Goal: Information Seeking & Learning: Learn about a topic

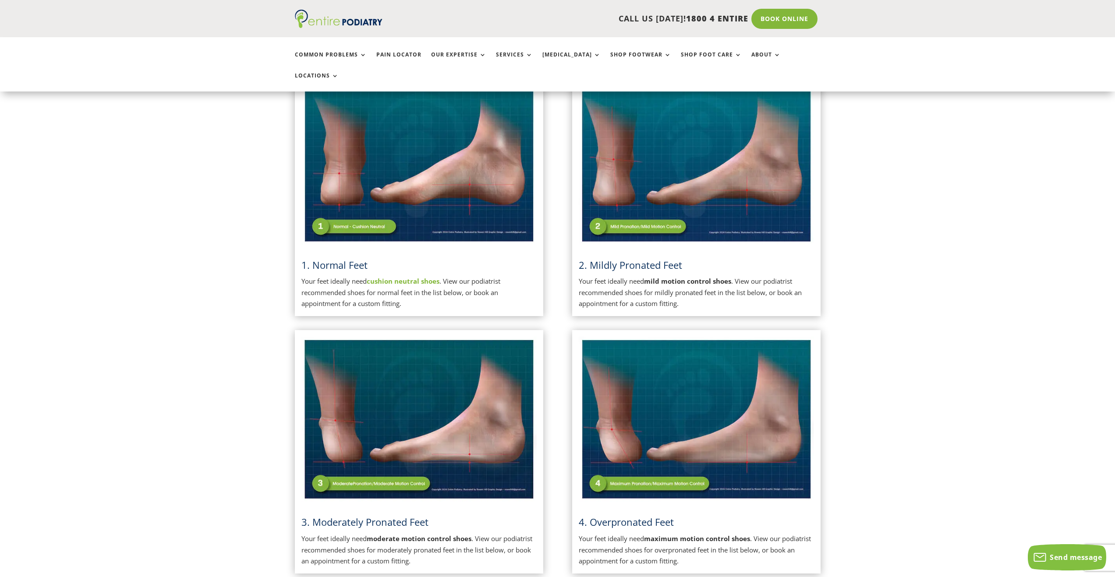
click at [659, 395] on img at bounding box center [696, 420] width 235 height 166
click at [644, 516] on span "4. Overpronated Feet" at bounding box center [626, 522] width 95 height 13
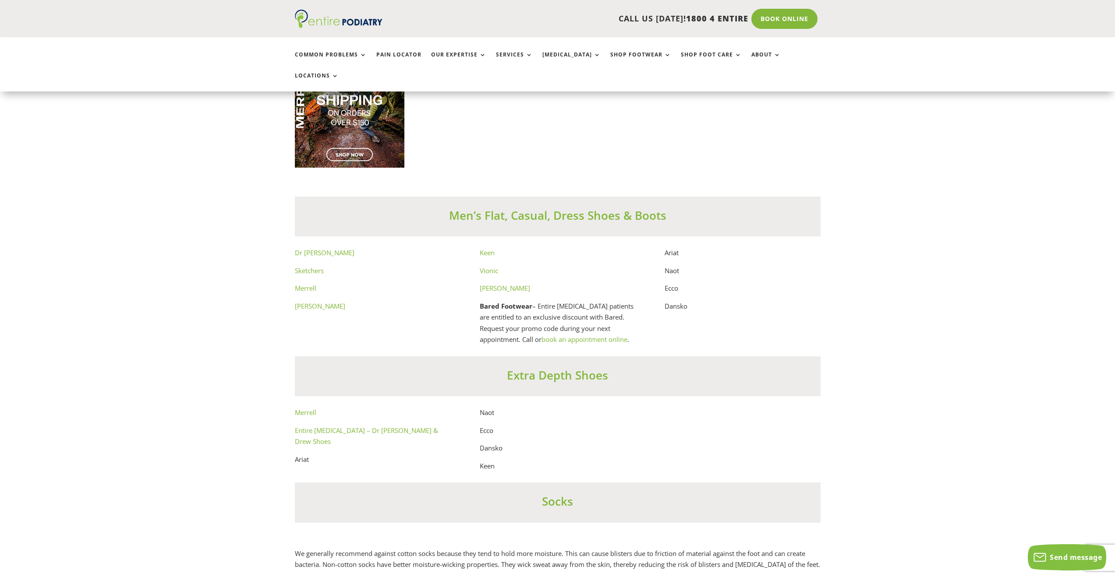
scroll to position [4689, 0]
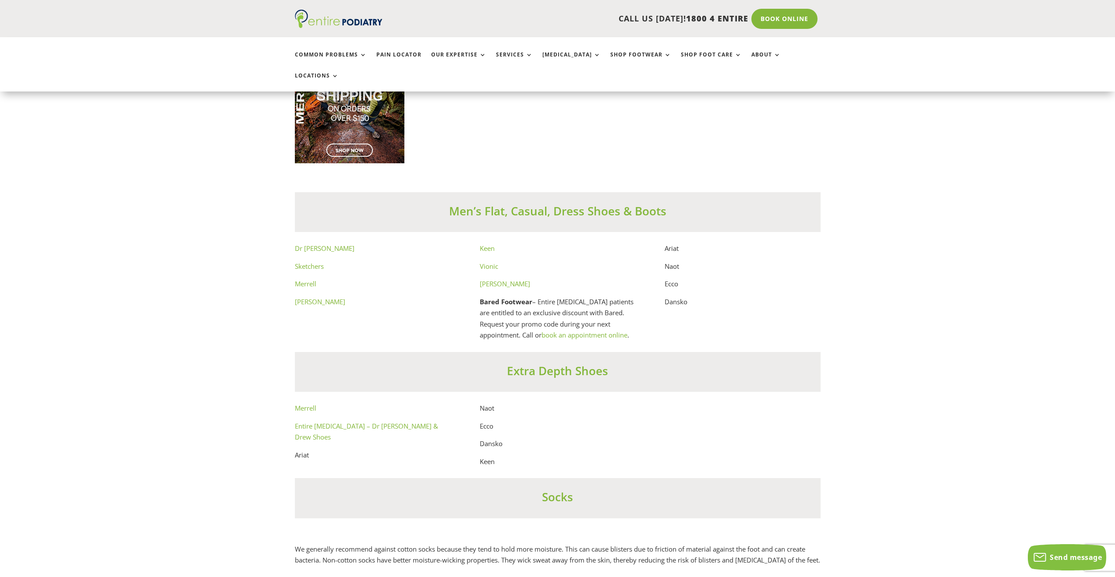
click at [323, 244] on link "Dr Comfort" at bounding box center [325, 248] width 60 height 9
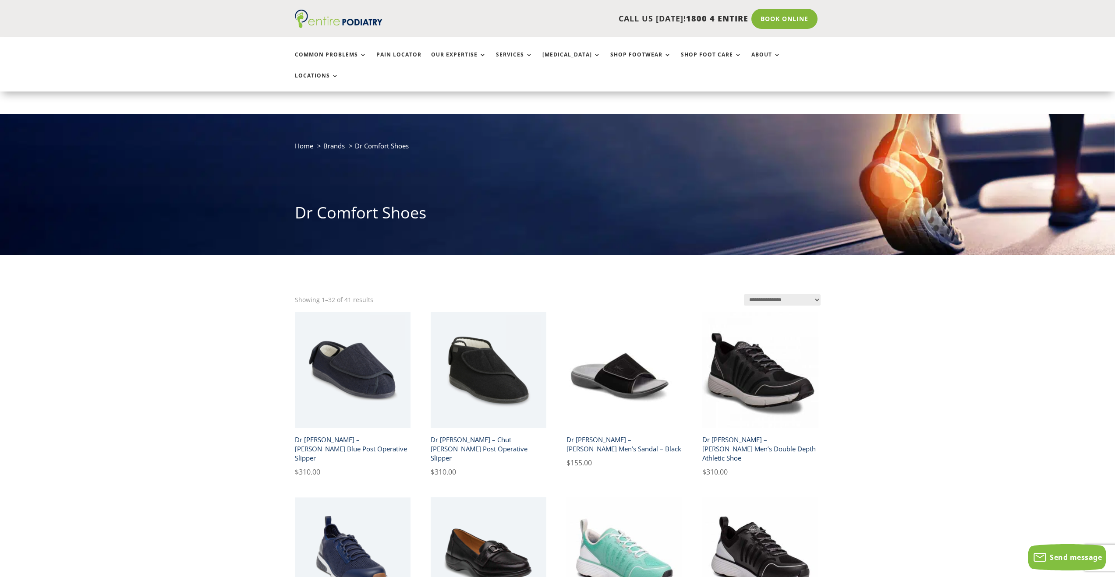
scroll to position [58, 0]
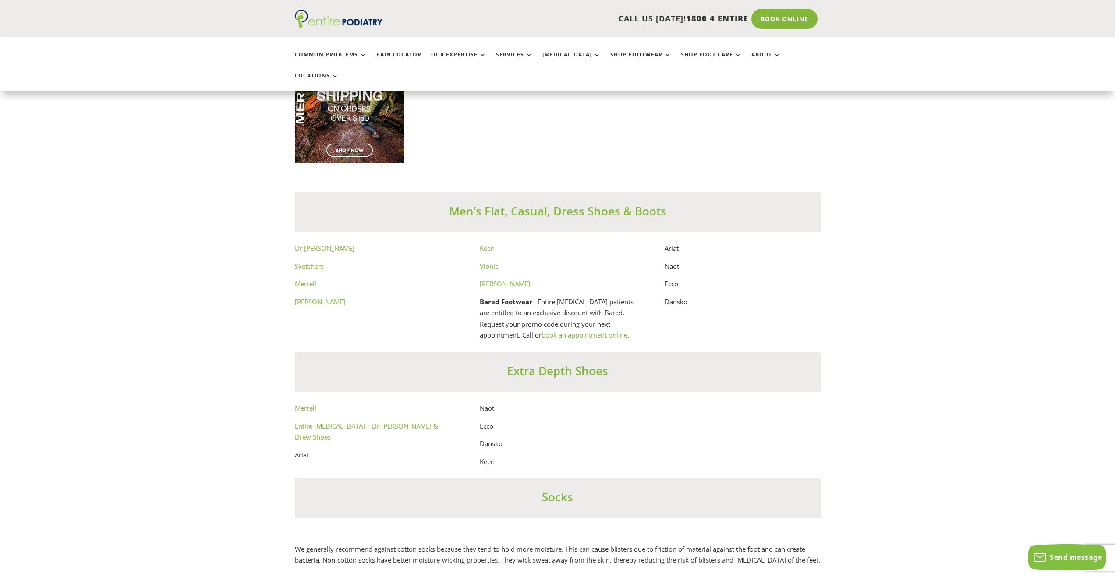
click at [315, 280] on link "Merrell" at bounding box center [305, 284] width 21 height 9
